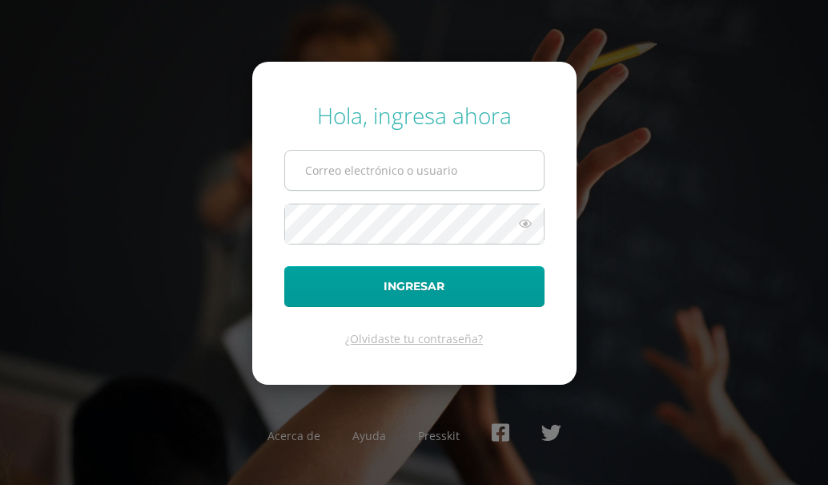
click at [393, 157] on input "text" at bounding box center [414, 170] width 259 height 39
click at [395, 171] on input "text" at bounding box center [414, 170] width 259 height 39
type input "[EMAIL_ADDRESS][DOMAIN_NAME]"
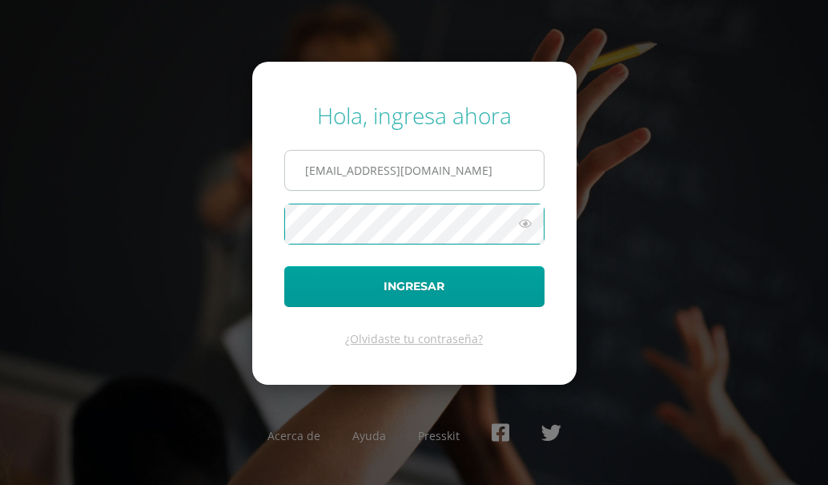
click at [284, 266] on button "Ingresar" at bounding box center [414, 286] width 260 height 41
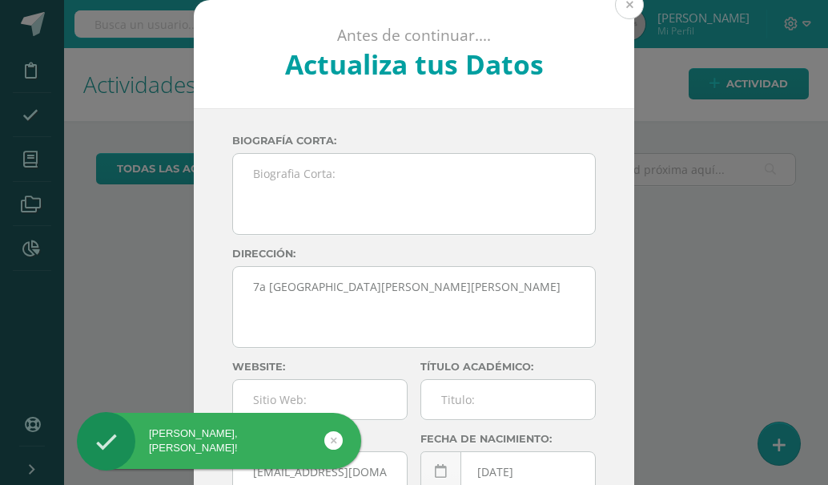
click at [623, 8] on button at bounding box center [629, 4] width 29 height 29
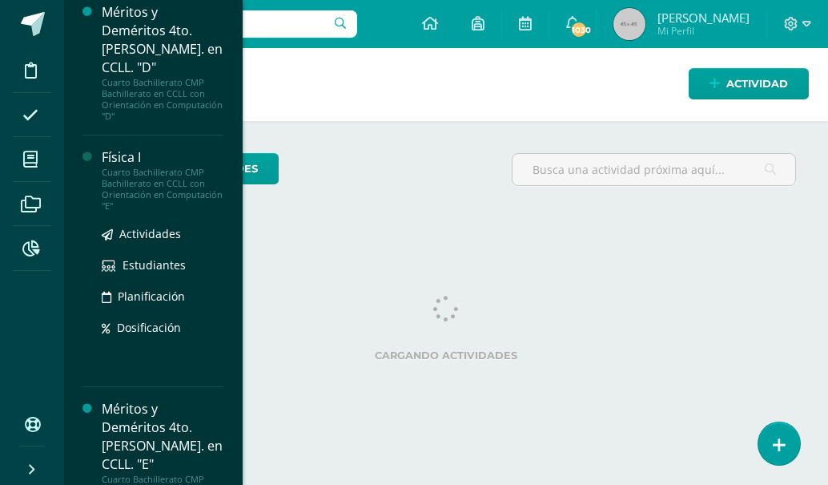
scroll to position [236, 0]
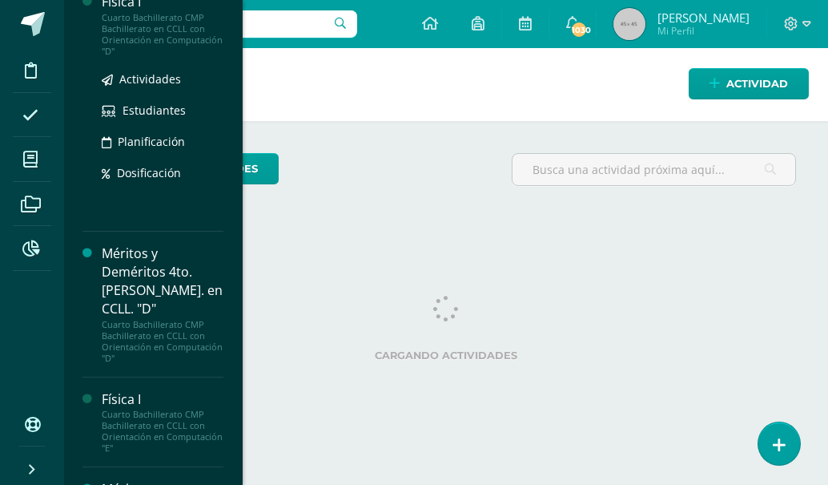
click at [127, 2] on div "Física I" at bounding box center [163, 2] width 122 height 18
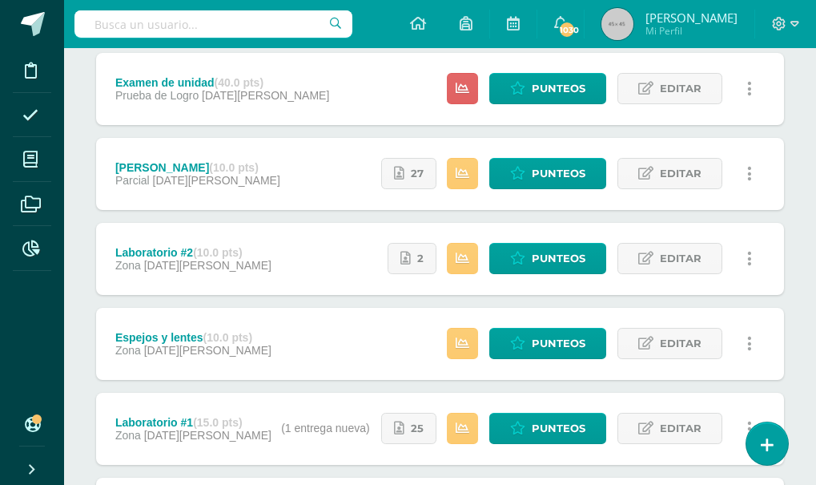
scroll to position [321, 0]
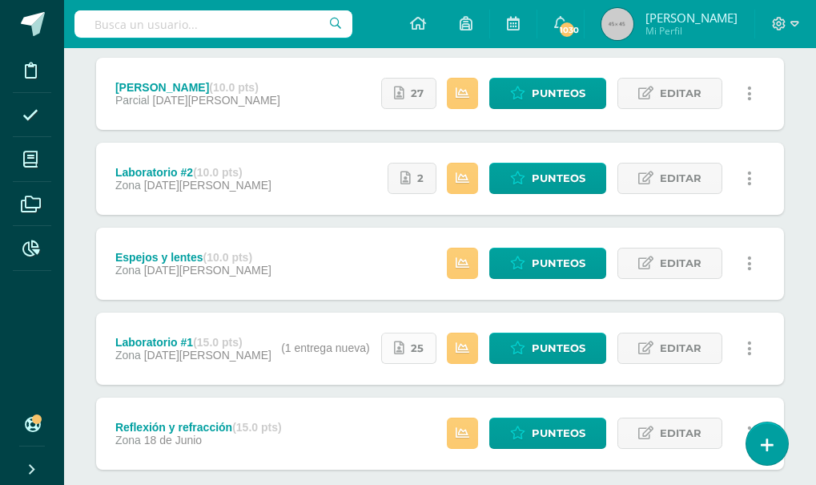
click at [416, 345] on span "25" at bounding box center [417, 348] width 13 height 30
click at [415, 175] on link "2" at bounding box center [412, 178] width 49 height 31
click at [553, 344] on span "Punteos" at bounding box center [559, 348] width 54 height 30
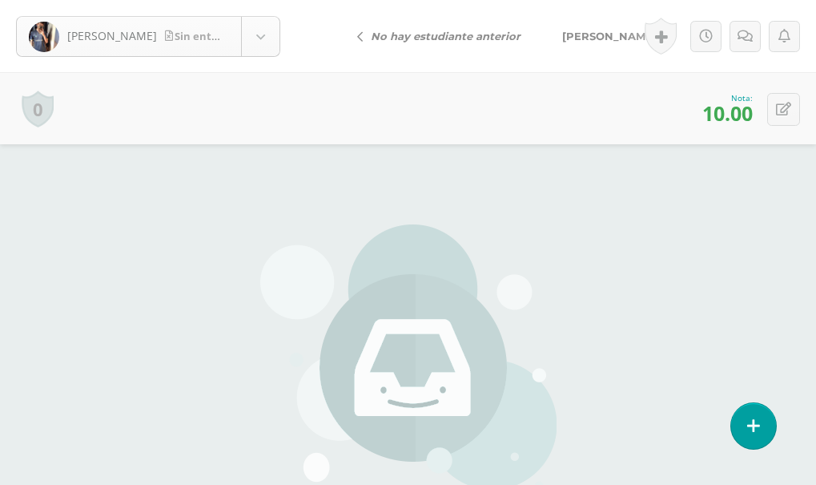
click at [255, 34] on body "[PERSON_NAME] entrega [PERSON_NAME] [PERSON_NAME] [PERSON_NAME][GEOGRAPHIC_DATA…" at bounding box center [408, 333] width 816 height 667
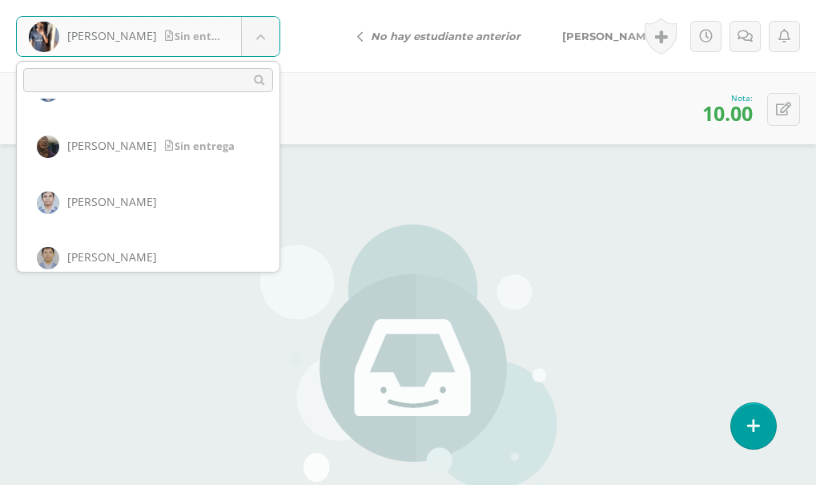
scroll to position [550, 0]
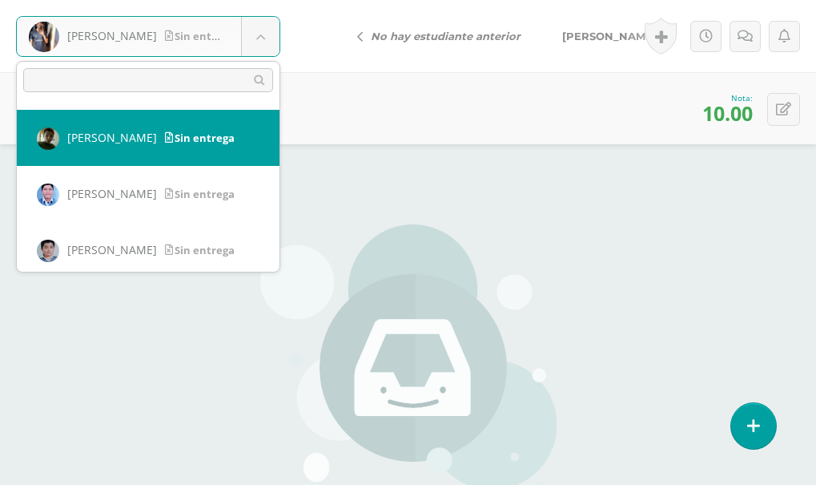
select select "621"
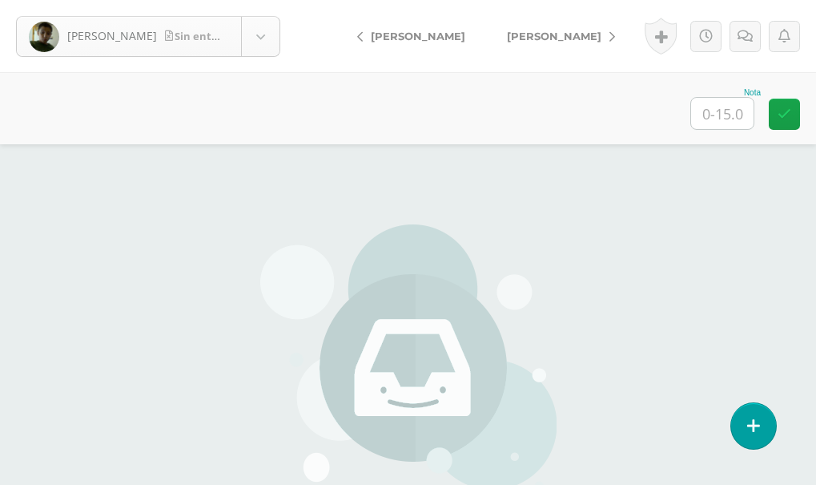
click at [130, 38] on body "Guzmán, Leonardo Sin entrega Alvarenga, Víctor Alvizures, Arnoldo Arévalo, Adri…" at bounding box center [408, 333] width 816 height 667
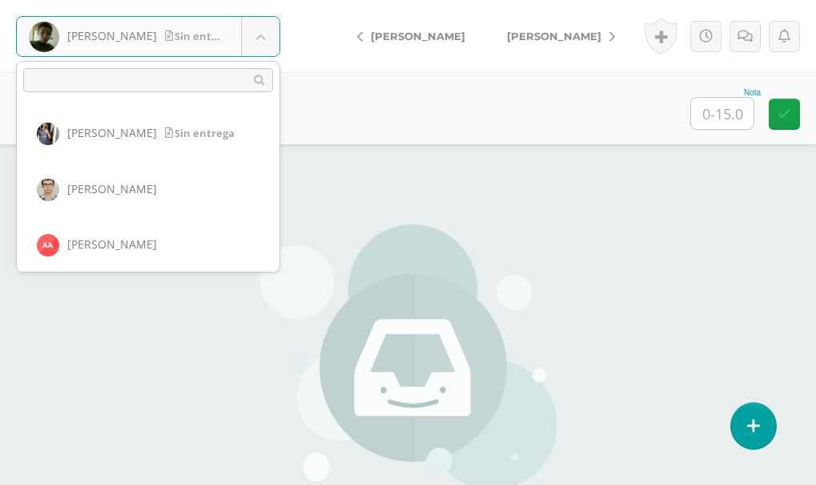
scroll to position [444, 0]
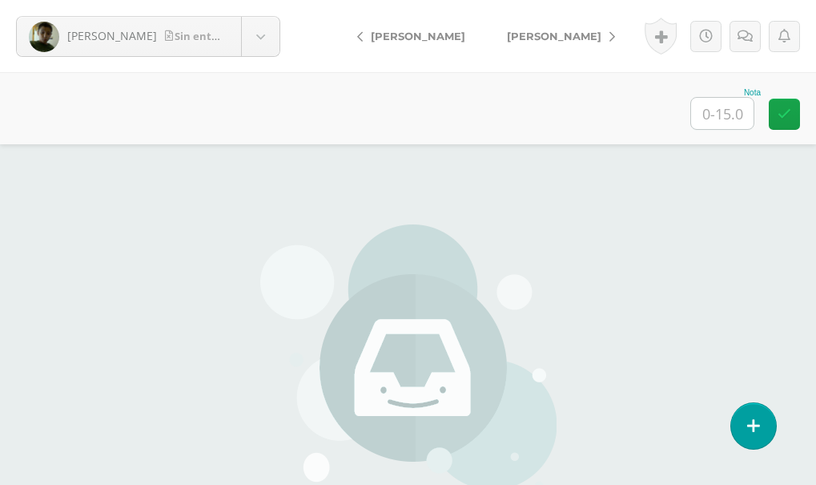
click at [407, 37] on span "[PERSON_NAME]" at bounding box center [418, 36] width 95 height 13
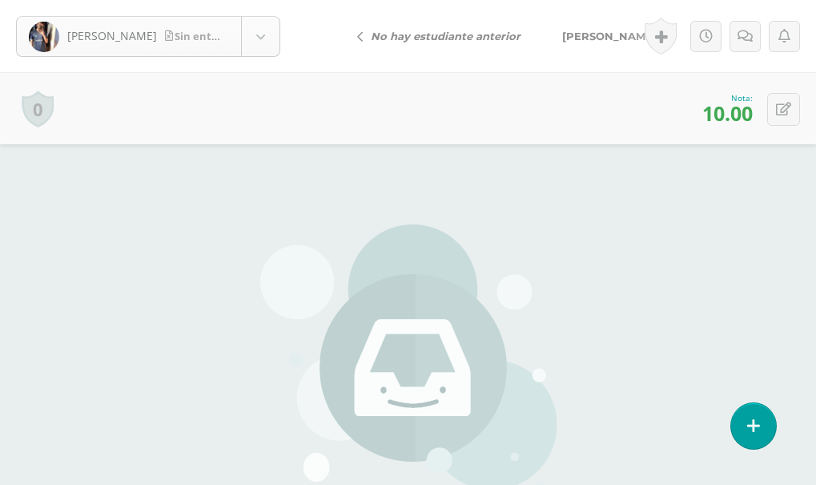
click at [251, 31] on body "[PERSON_NAME] entrega [PERSON_NAME] [PERSON_NAME] [PERSON_NAME][GEOGRAPHIC_DATA…" at bounding box center [408, 333] width 816 height 667
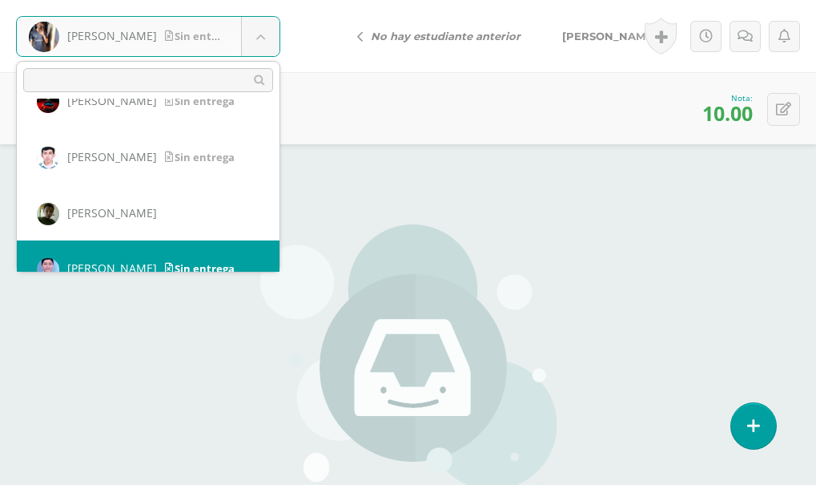
scroll to position [506, 0]
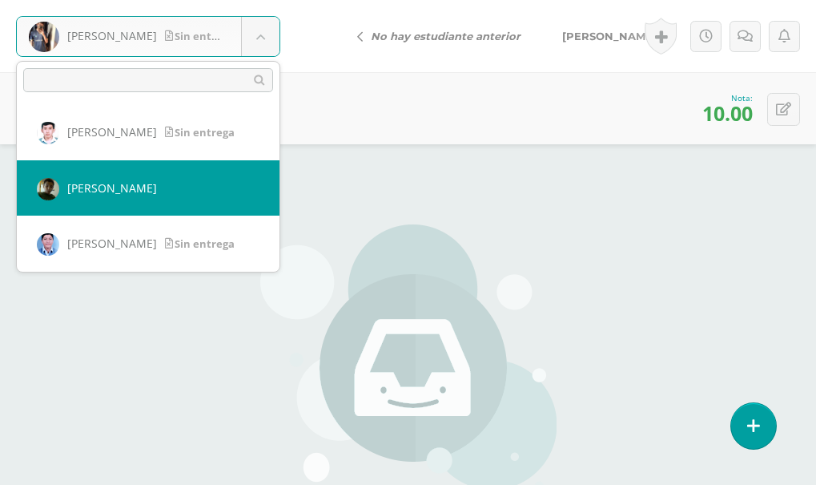
select select "621"
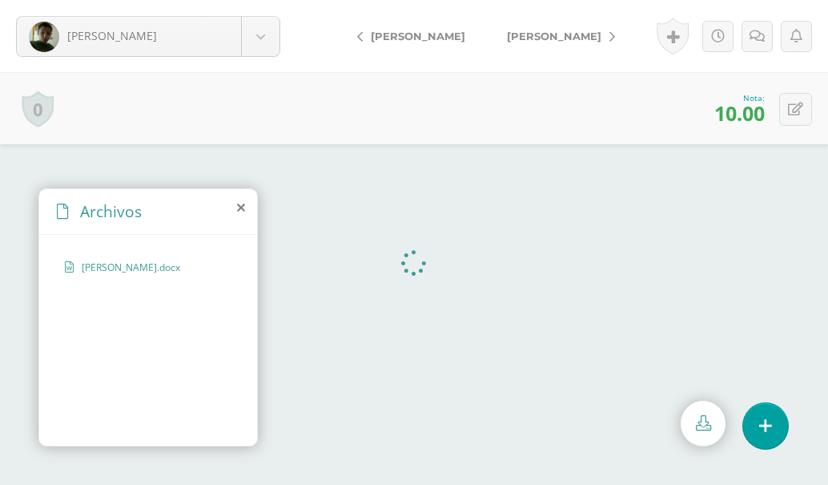
click at [237, 205] on icon at bounding box center [241, 207] width 8 height 13
click at [224, 268] on icon at bounding box center [226, 270] width 11 height 12
click at [721, 35] on icon at bounding box center [719, 37] width 14 height 14
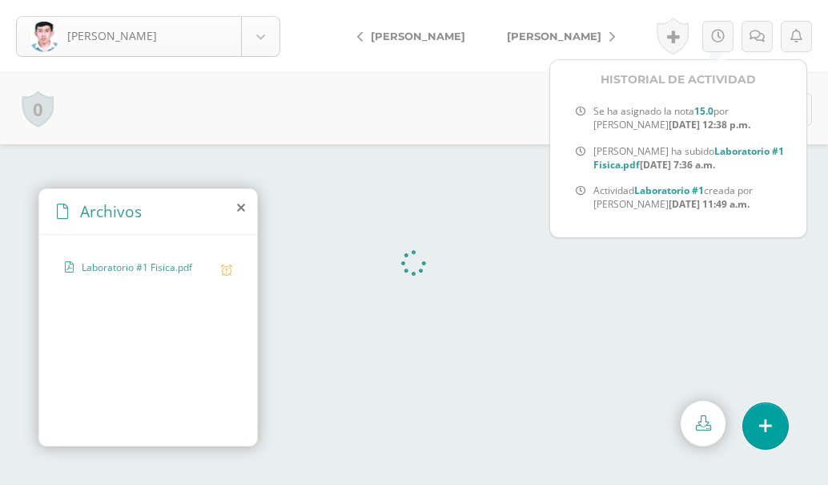
click at [268, 32] on body "Guzmán, Luis Alvarenga, Víctor Alvizures, Arnoldo Arévalo, Adrian Calvillo, San…" at bounding box center [414, 242] width 828 height 485
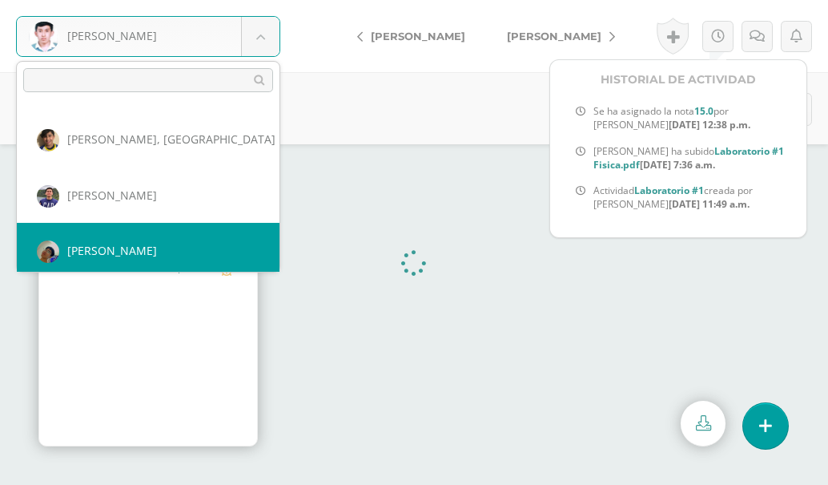
scroll to position [167, 0]
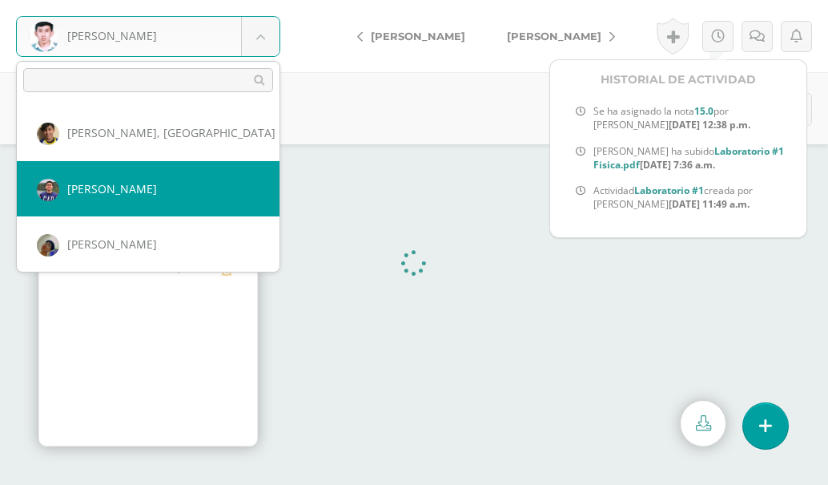
select select "675"
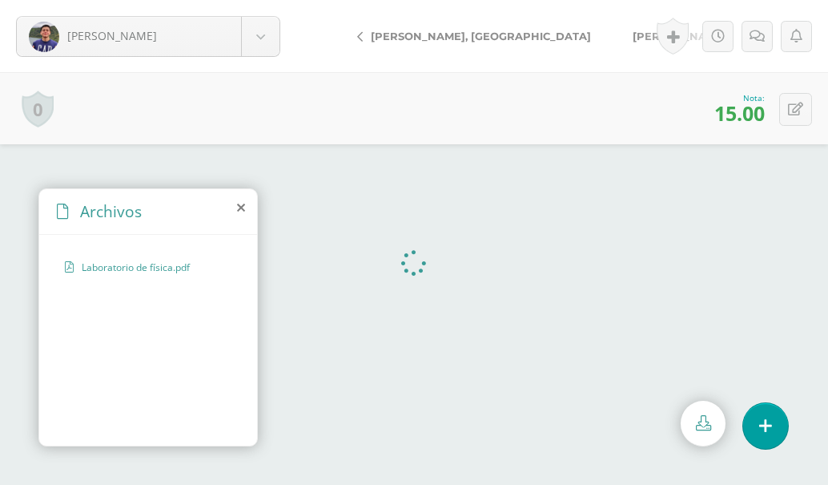
click at [248, 208] on div "Archivos" at bounding box center [148, 212] width 218 height 46
click at [242, 205] on icon at bounding box center [241, 207] width 8 height 13
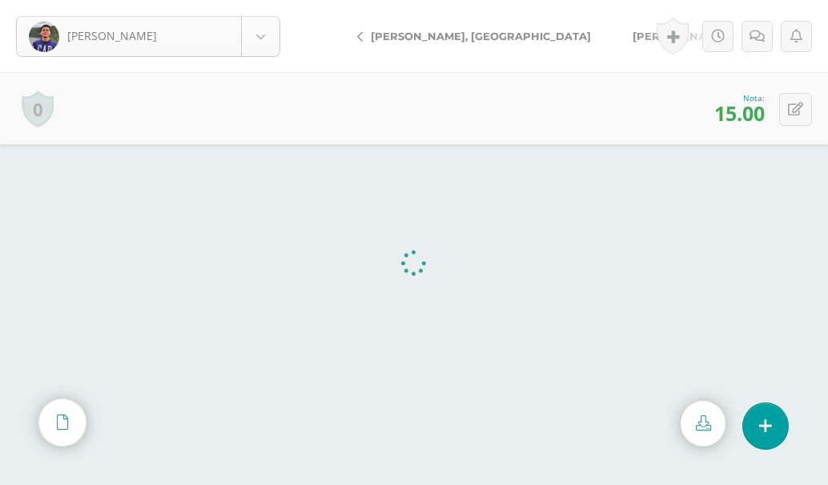
click at [264, 0] on body "Carrillo, Sebastián Alvarenga, Víctor Alvizures, Arnoldo Arévalo, Adrian Calvil…" at bounding box center [414, 0] width 828 height 0
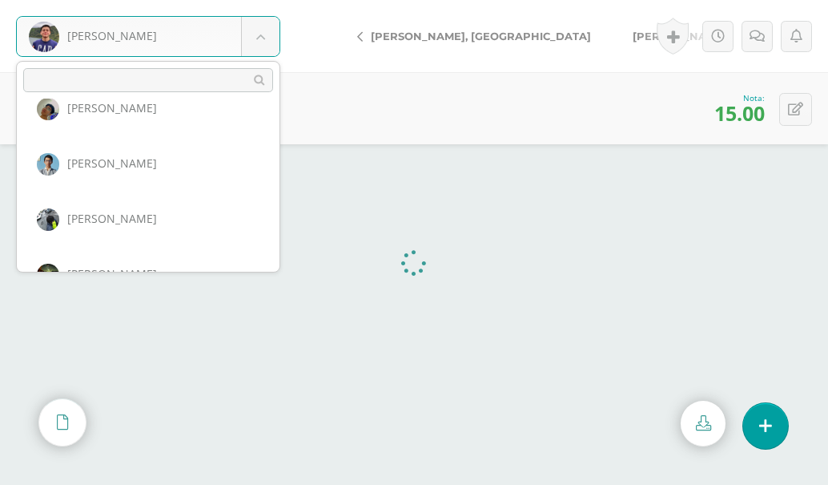
scroll to position [223, 0]
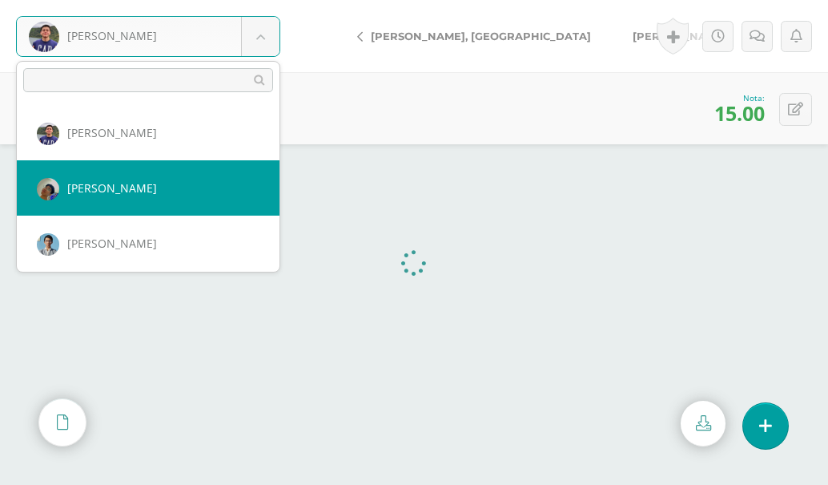
select select "2307"
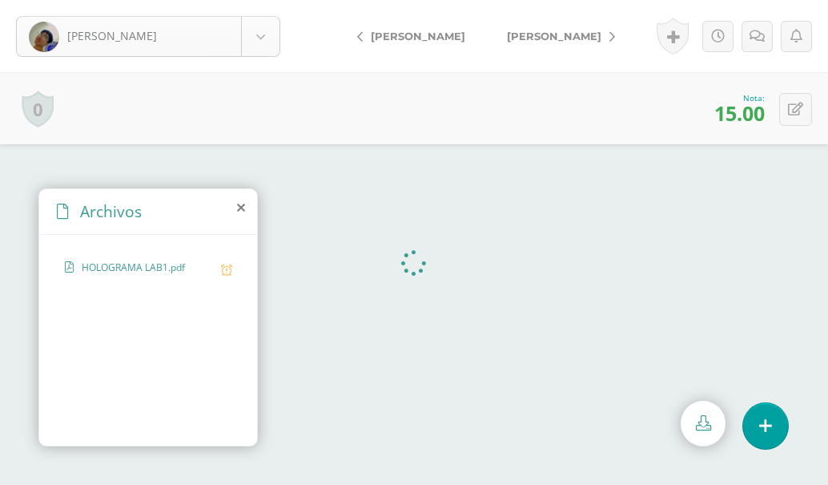
click at [269, 0] on body "[PERSON_NAME] [PERSON_NAME], [GEOGRAPHIC_DATA][PERSON_NAME][GEOGRAPHIC_DATA], […" at bounding box center [414, 0] width 828 height 0
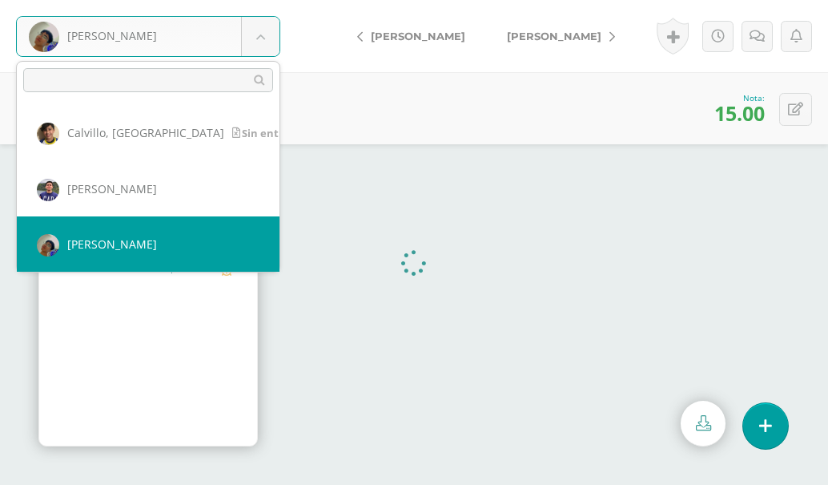
scroll to position [118, 0]
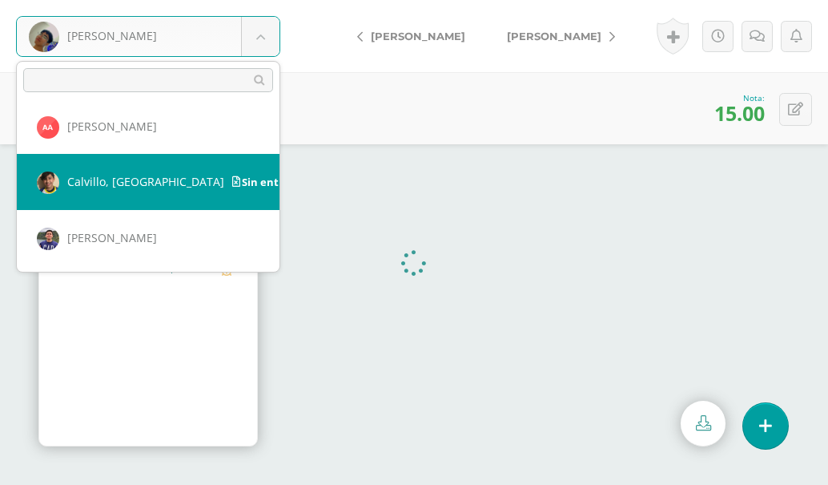
select select "674"
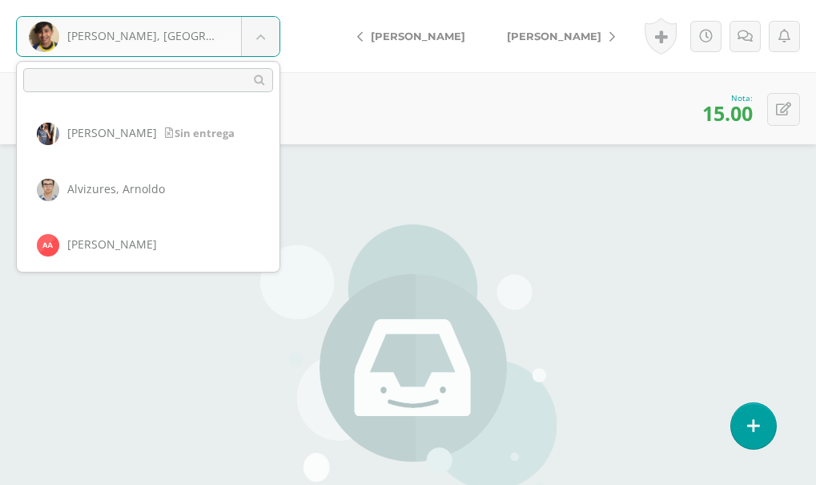
click at [261, 37] on body "Calvillo, Santiago Sin entrega Alvarenga, Víctor Alvizures, Arnoldo Arévalo, Ad…" at bounding box center [408, 333] width 816 height 667
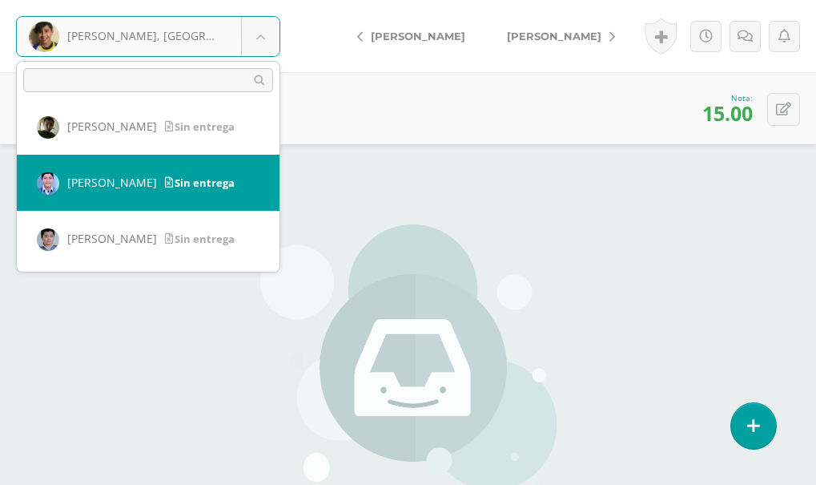
scroll to position [481, 0]
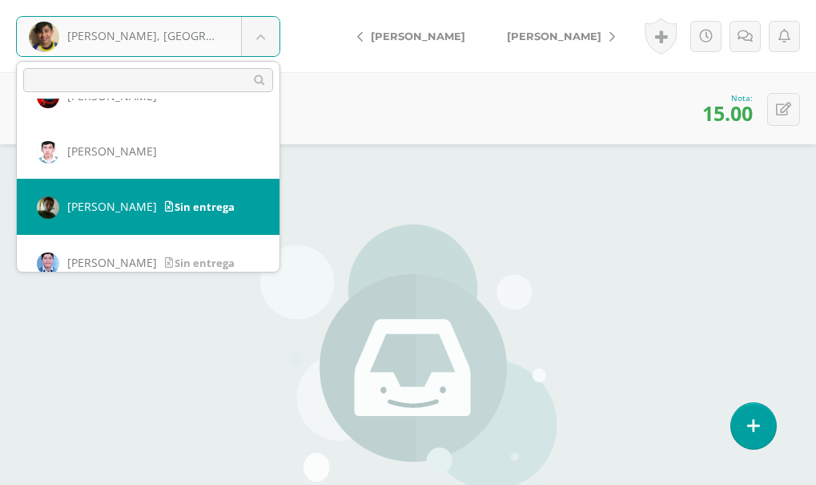
select select "621"
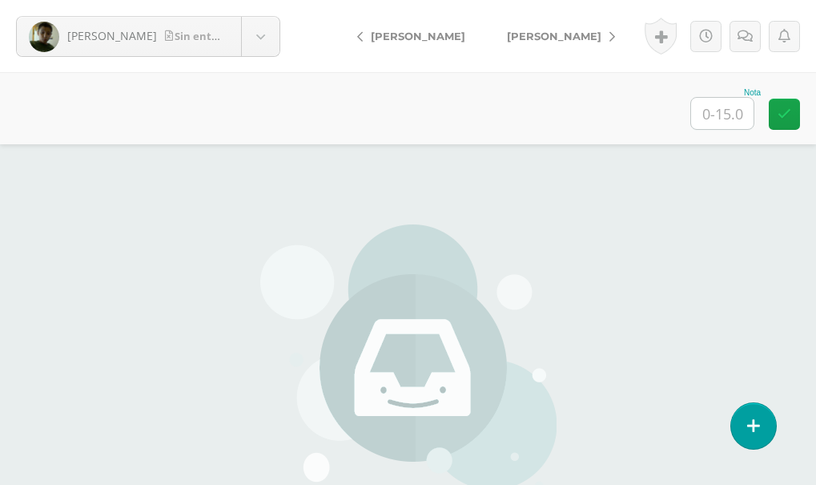
click at [720, 116] on input "text" at bounding box center [722, 113] width 62 height 31
type input "15."
click at [579, 250] on div "Leonardo Guzmán no ha realizado entregas en esta actividad Podrás ver los archi…" at bounding box center [408, 333] width 473 height 667
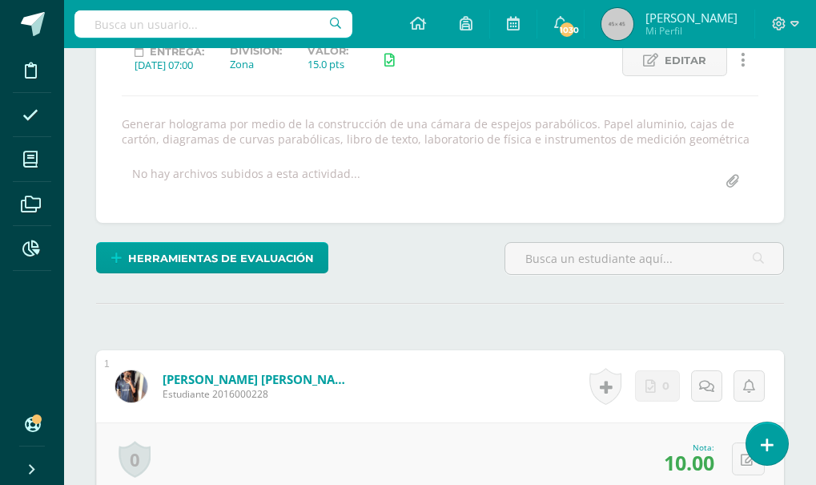
click at [448, 209] on div "Laboratorio #1 Examen de unidad Laboratorio #2 Ojo de Vaca Espejos y lentes Lab…" at bounding box center [440, 88] width 688 height 269
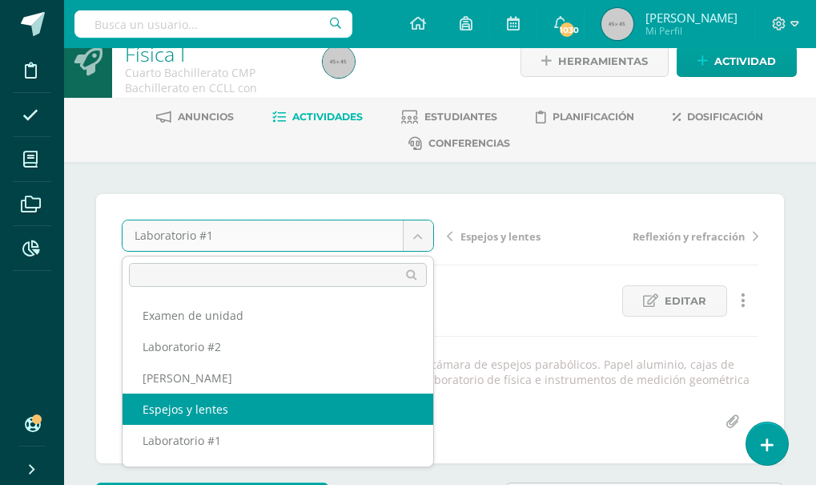
scroll to position [27, 0]
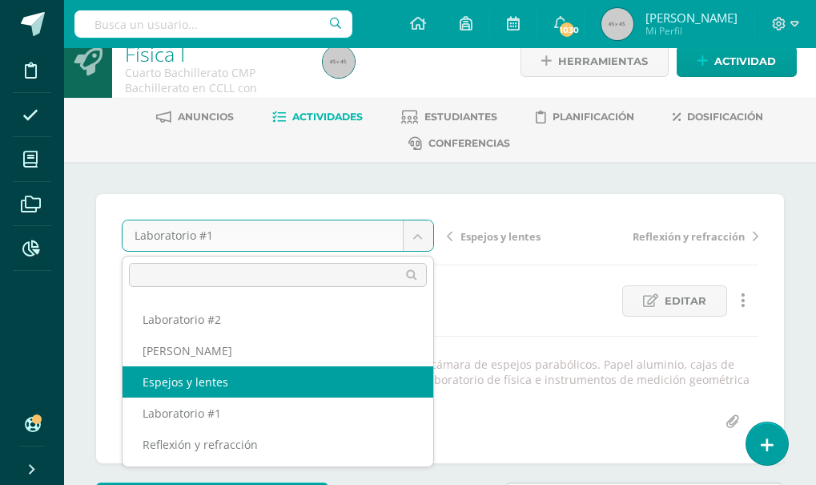
select select "/dashboard/teacher/grade-activity/174056/"
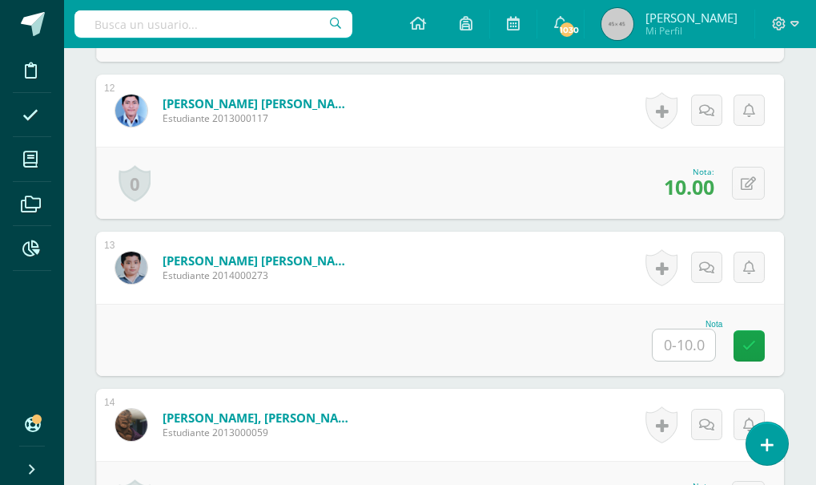
scroll to position [2091, 0]
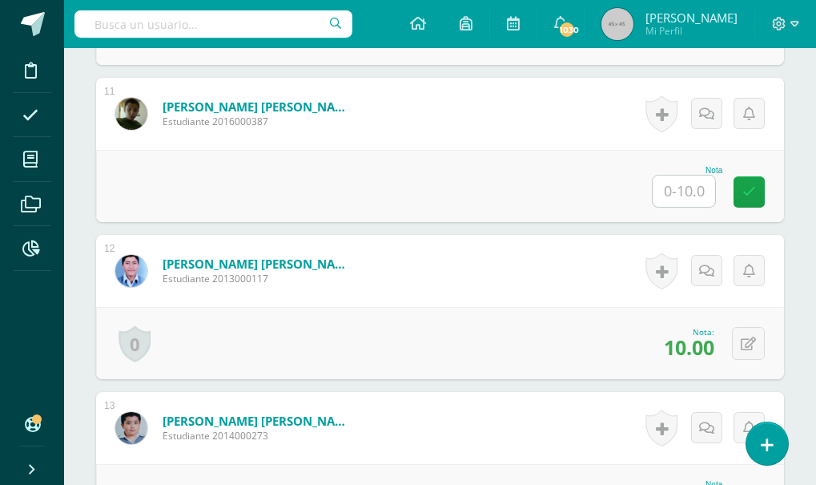
click at [696, 195] on input "text" at bounding box center [684, 190] width 62 height 31
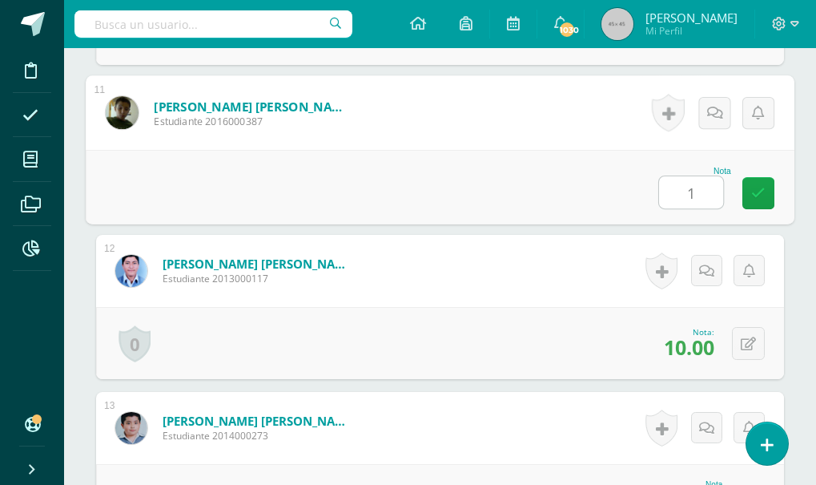
type input "10"
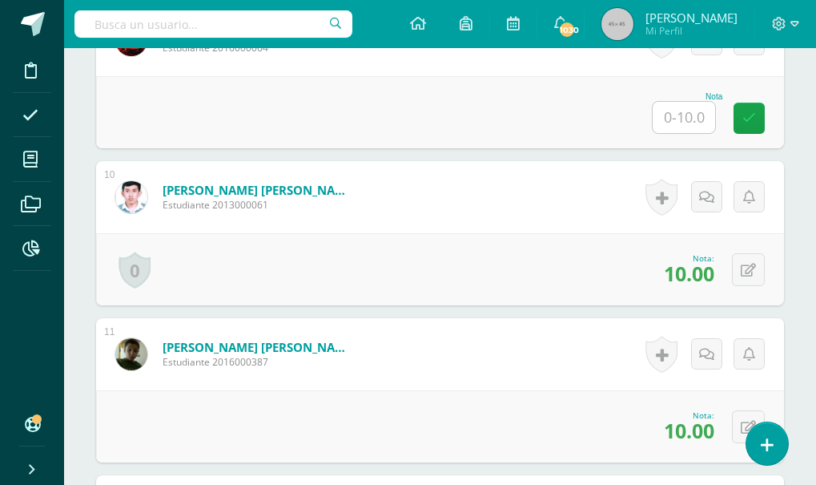
scroll to position [1931, 0]
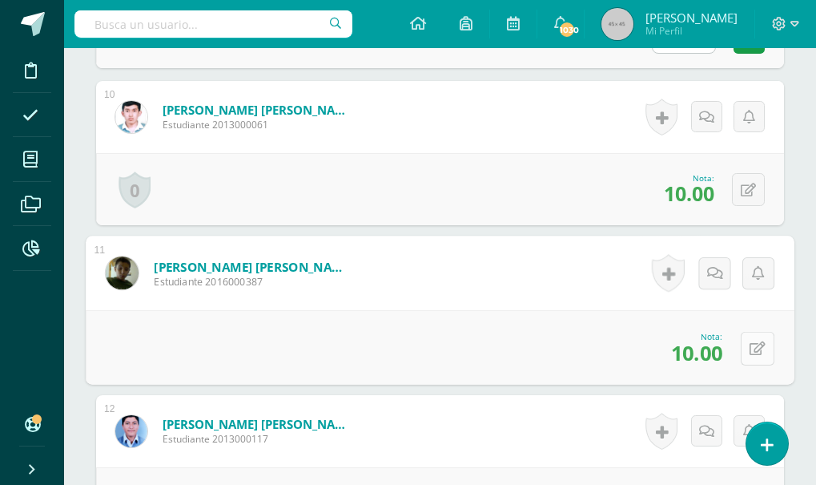
click at [747, 341] on button at bounding box center [758, 348] width 34 height 34
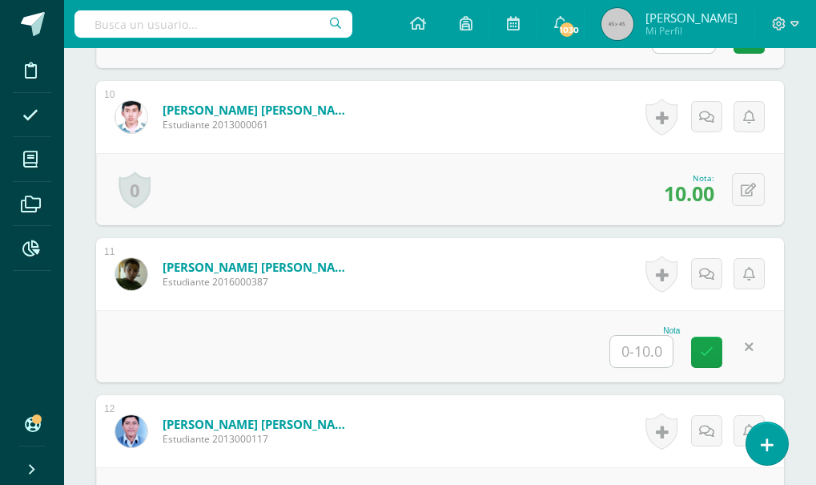
click at [579, 284] on form "Guzmán Véliz, Leonardo Xavier Estudiante 2016000387 Nota 0 Logros" at bounding box center [440, 274] width 688 height 72
click at [710, 349] on icon at bounding box center [707, 352] width 14 height 14
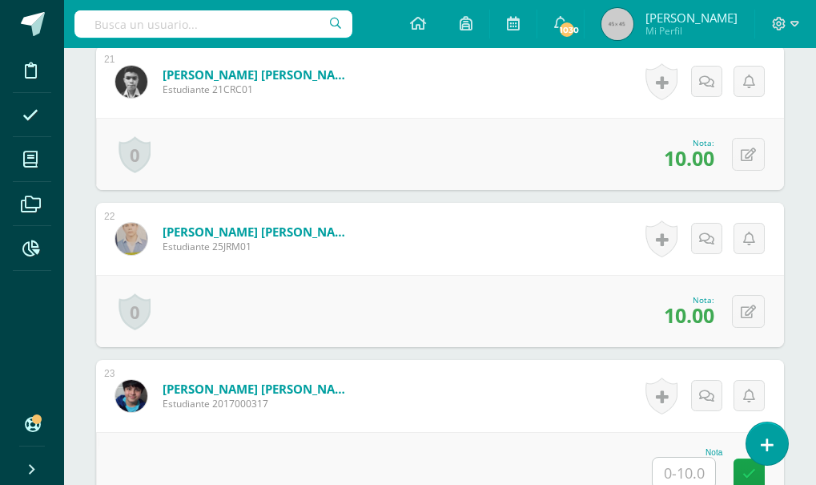
scroll to position [3774, 0]
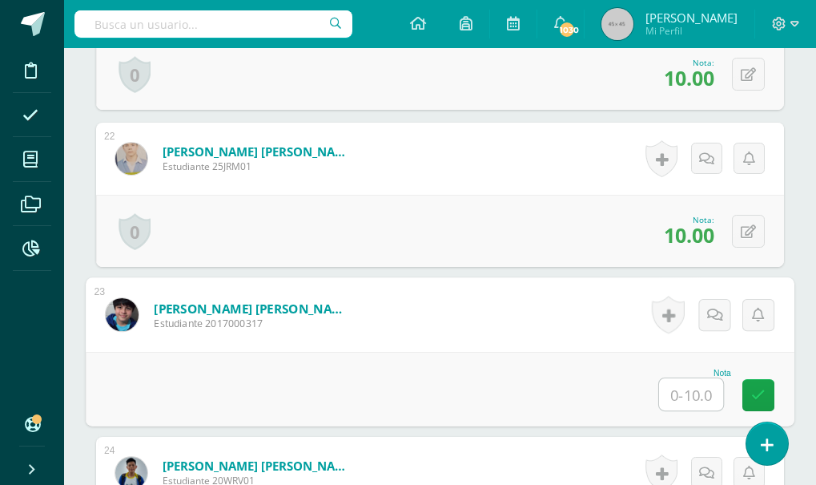
click at [667, 395] on input "text" at bounding box center [691, 394] width 64 height 32
type input "10"
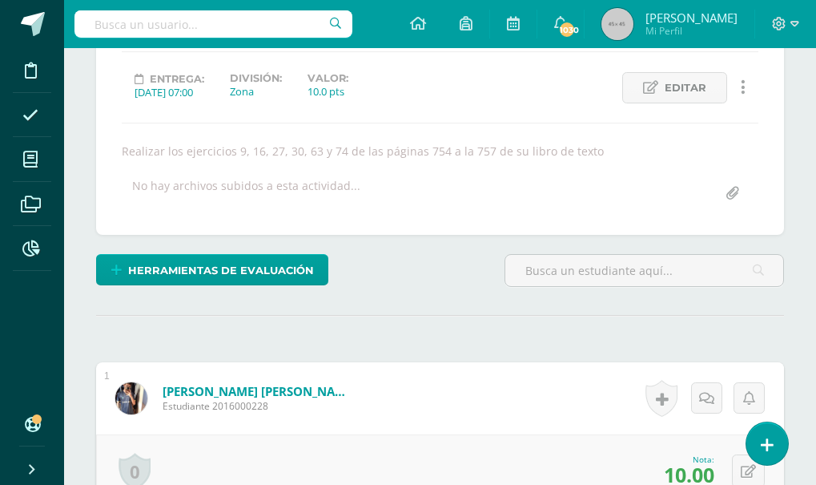
scroll to position [0, 0]
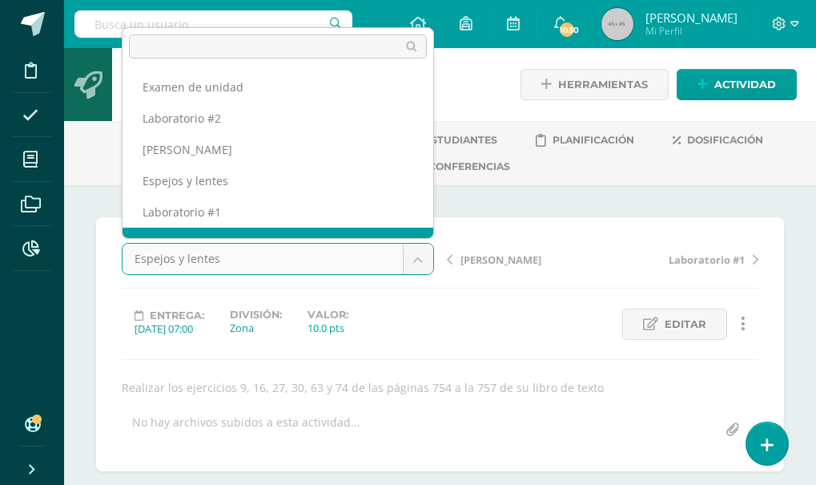
scroll to position [21, 0]
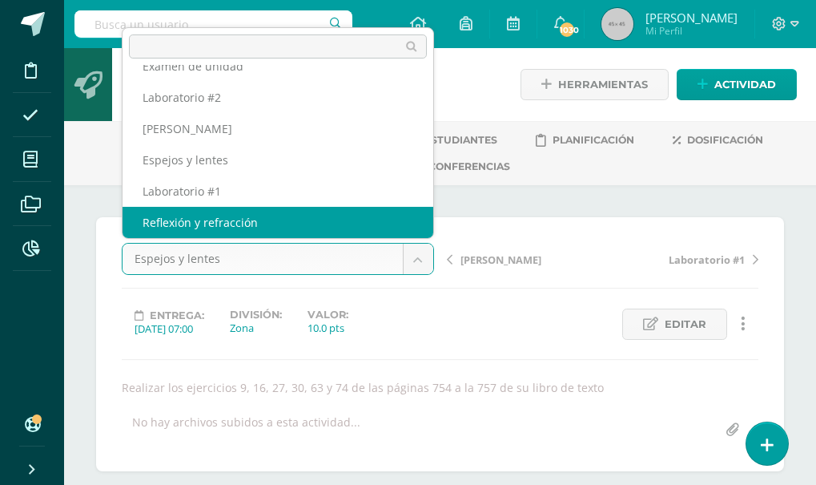
select select "/dashboard/teacher/grade-activity/174041/"
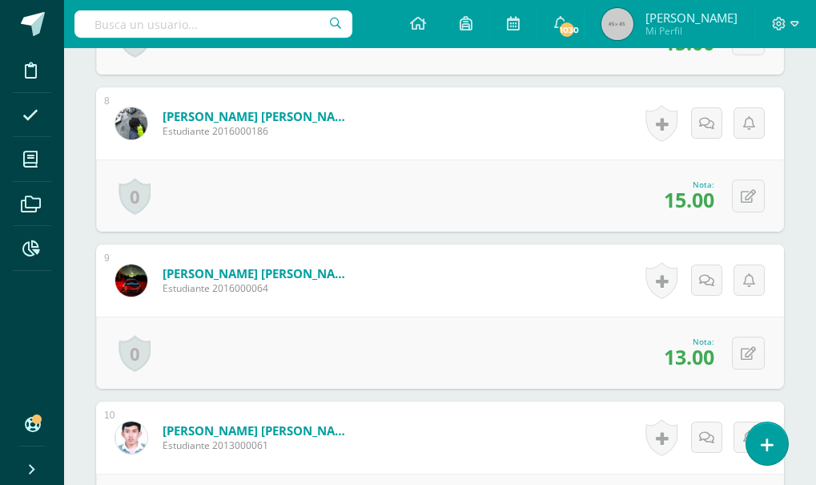
scroll to position [1866, 0]
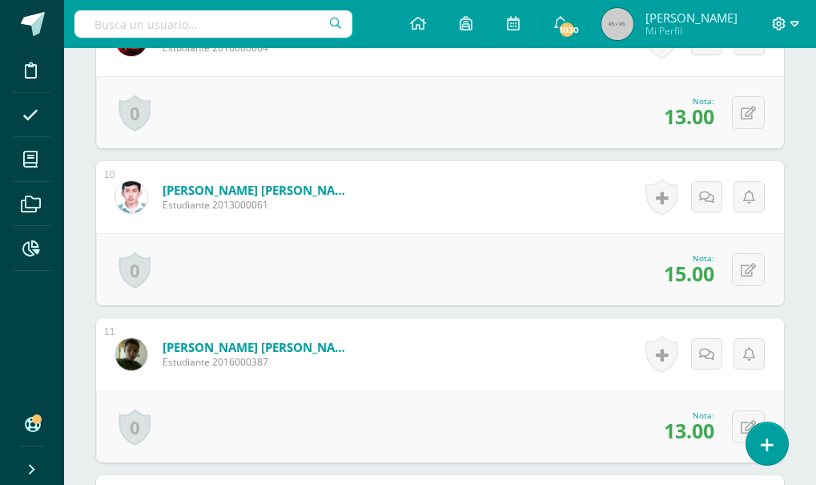
click at [790, 22] on span at bounding box center [785, 24] width 27 height 18
click at [764, 108] on span "Cerrar sesión" at bounding box center [745, 109] width 72 height 15
